Goal: Information Seeking & Learning: Learn about a topic

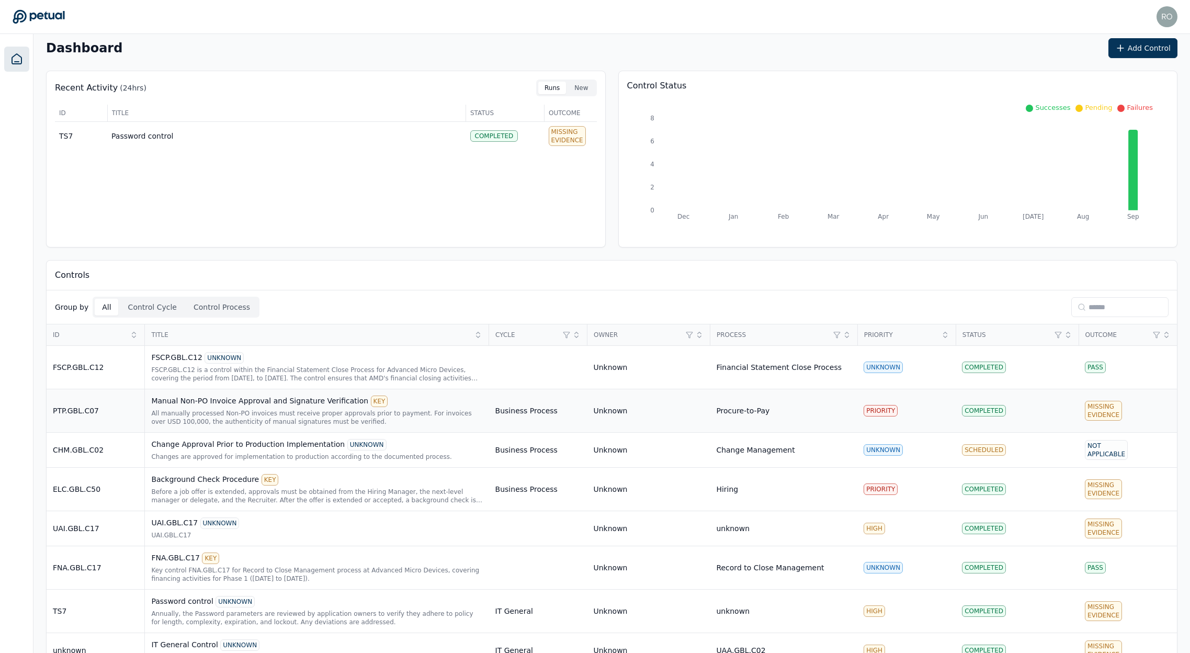
scroll to position [36, 0]
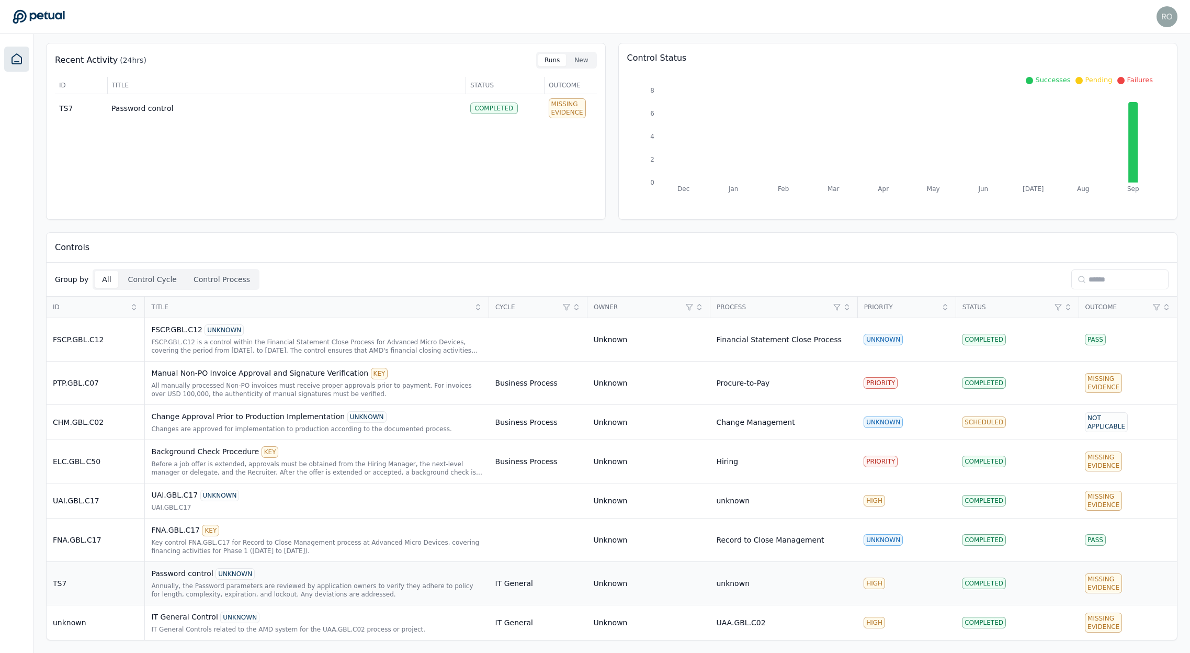
click at [188, 573] on div "Password control UNKNOWN" at bounding box center [316, 574] width 331 height 12
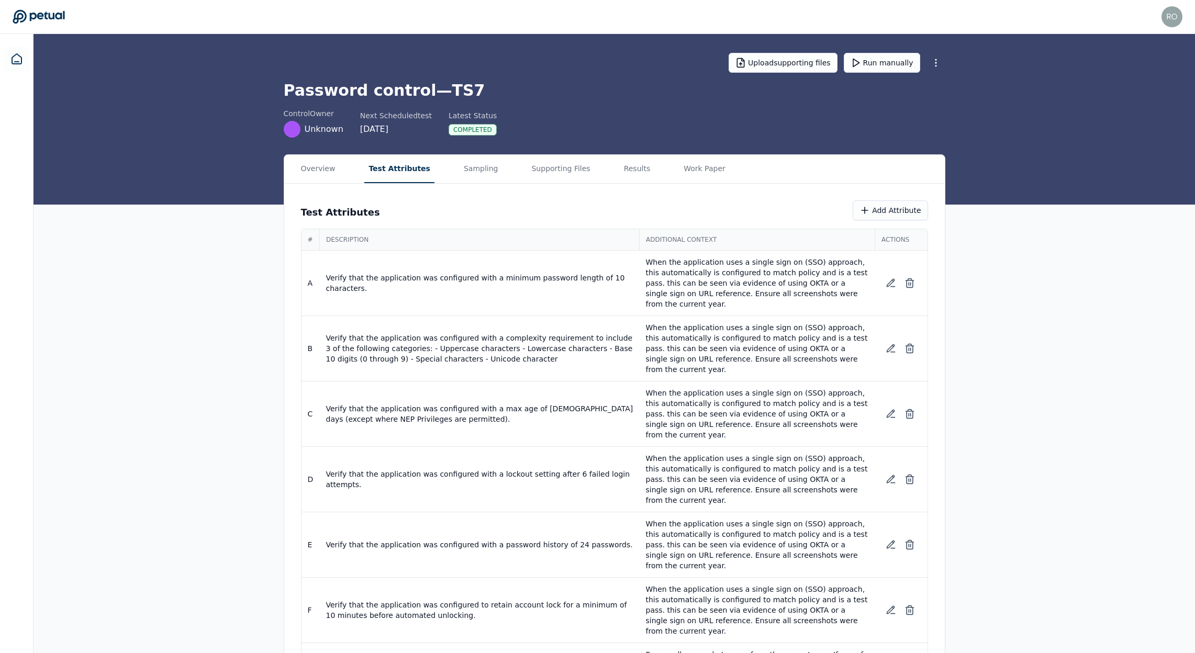
click at [409, 172] on button "Test Attributes" at bounding box center [399, 169] width 70 height 28
click at [464, 168] on button "Sampling" at bounding box center [480, 169] width 43 height 28
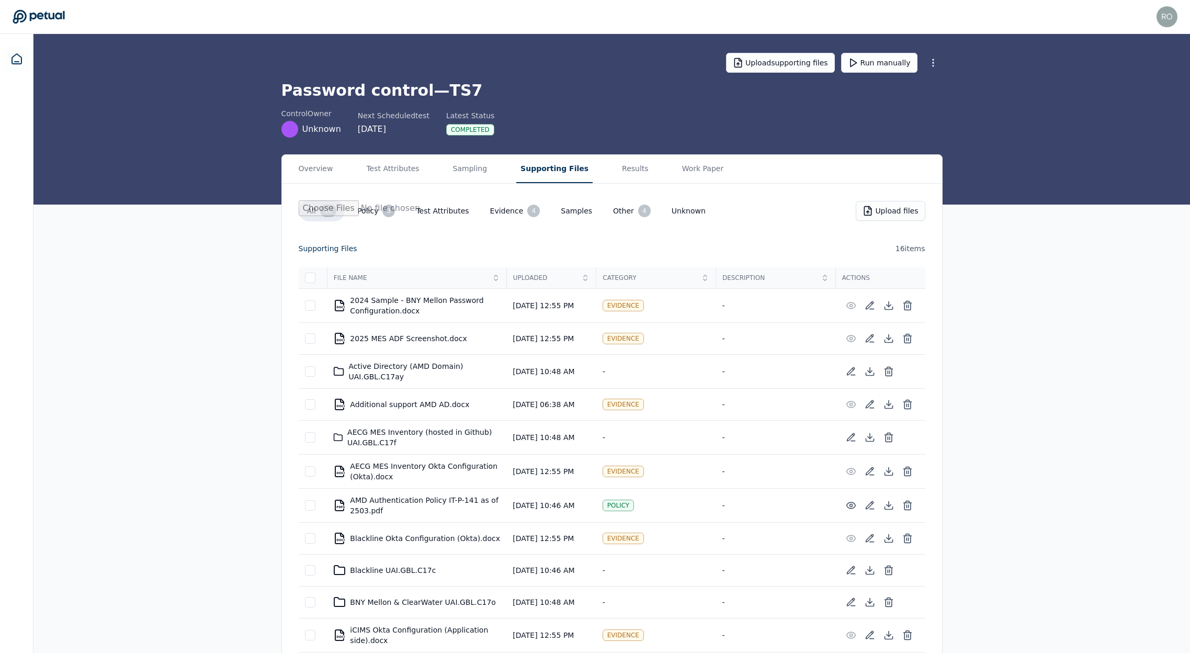
click at [559, 171] on button "Supporting Files" at bounding box center [554, 169] width 76 height 28
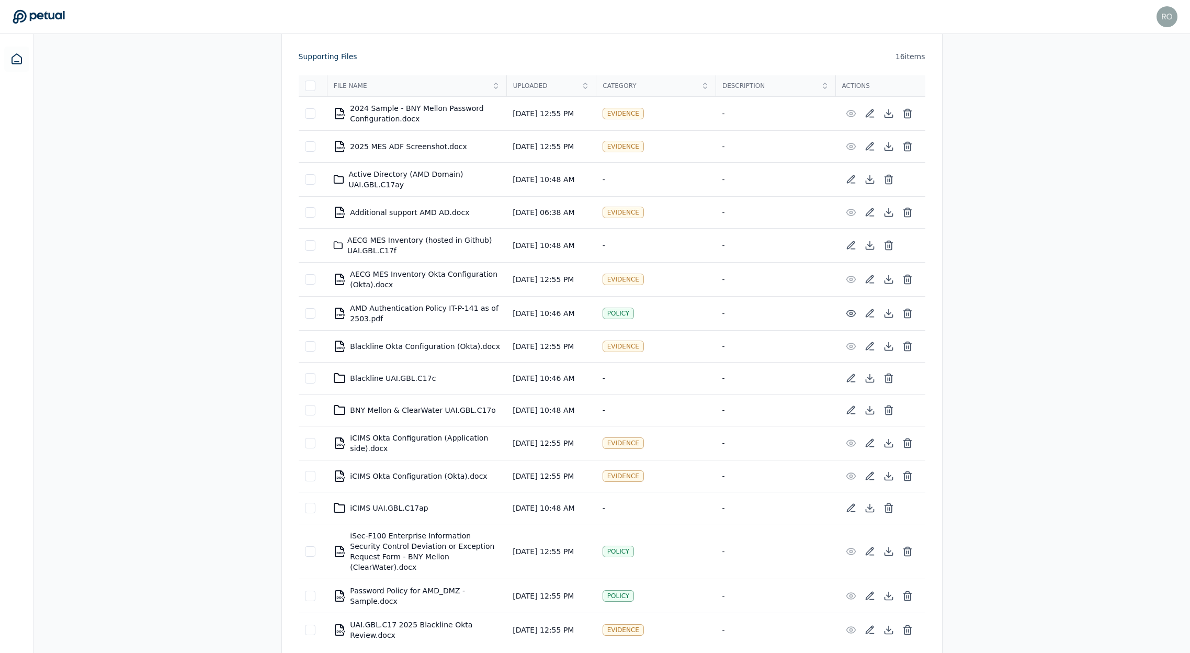
scroll to position [195, 0]
click at [386, 583] on div "DOCXbabababa Password Policy for AMD_DMZ - Sample.docx" at bounding box center [416, 593] width 167 height 21
click at [886, 588] on icon at bounding box center [889, 593] width 10 height 10
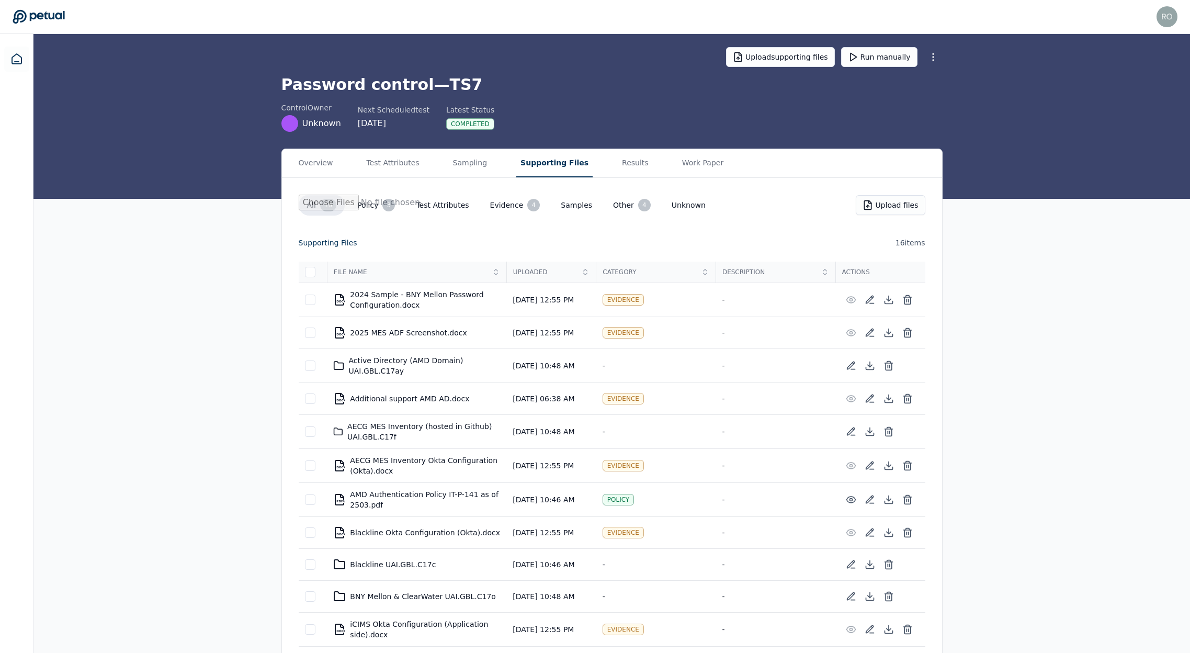
scroll to position [0, 0]
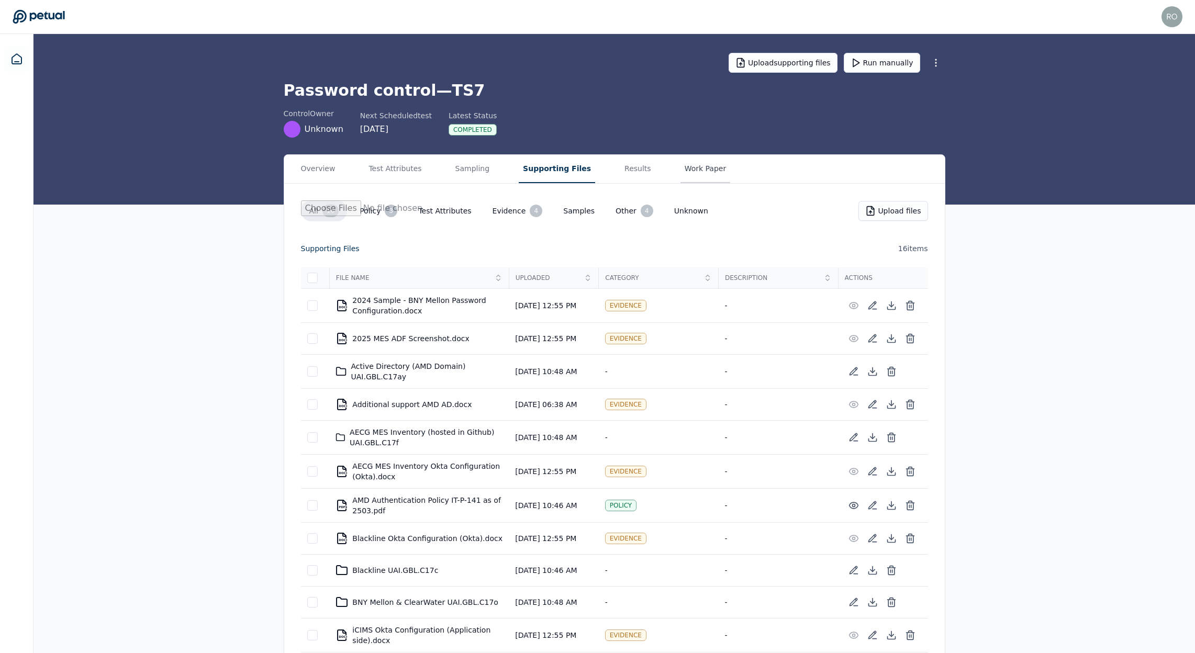
click at [703, 162] on button "Work Paper" at bounding box center [705, 169] width 50 height 28
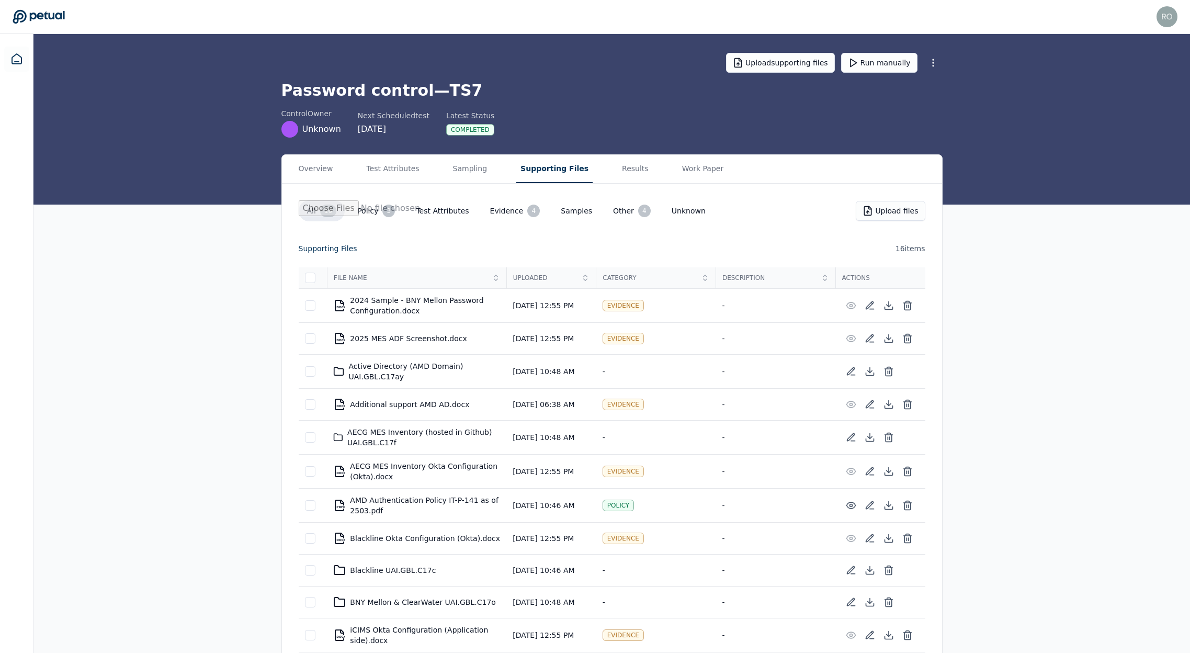
click at [538, 167] on button "Supporting Files" at bounding box center [554, 169] width 76 height 28
